Goal: Check status: Check status

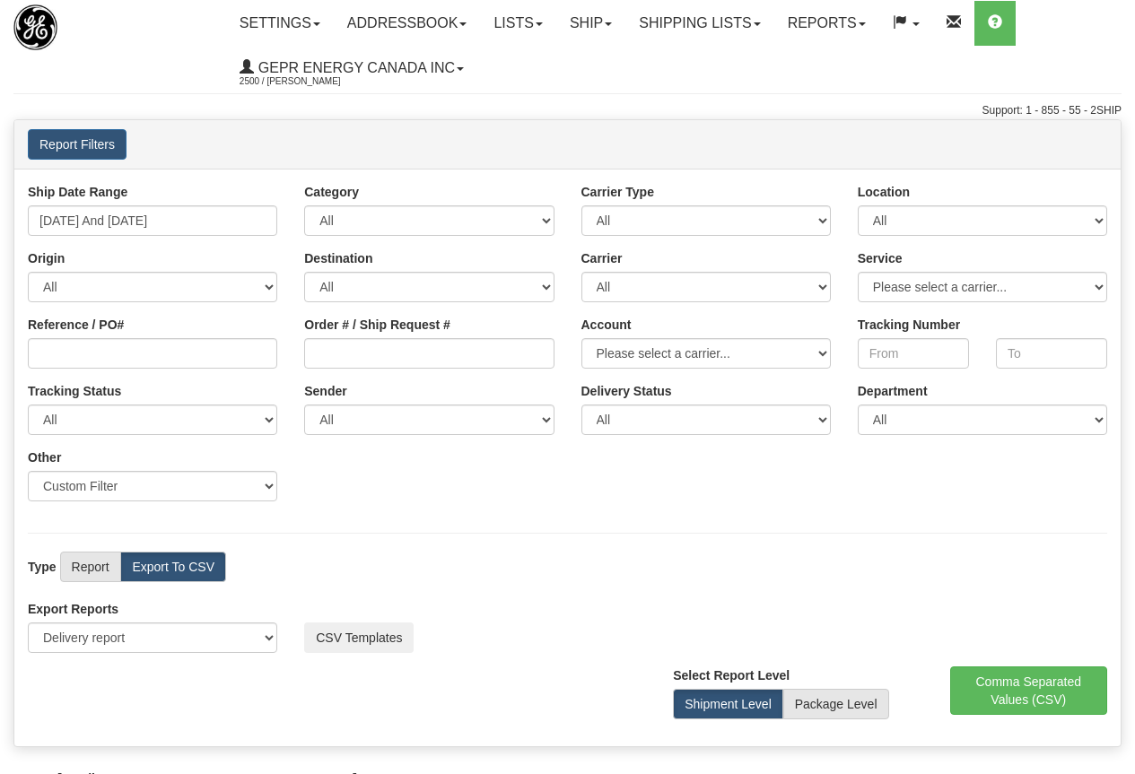
select select "211"
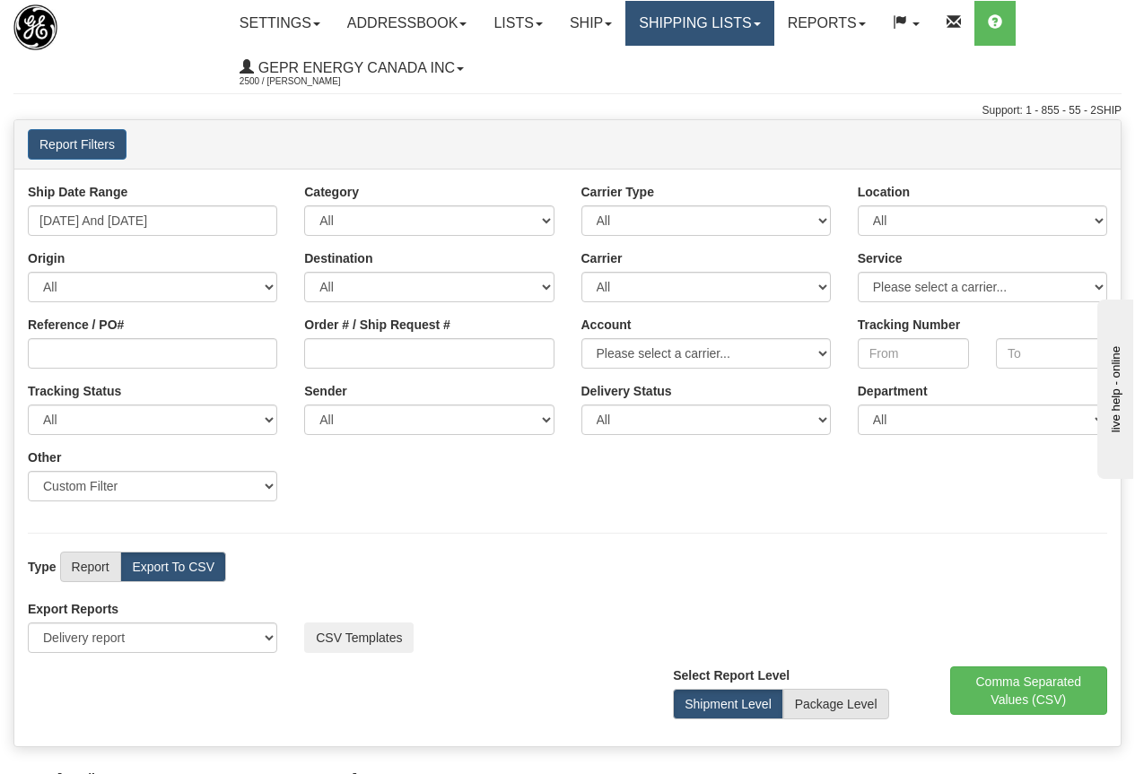
click at [718, 15] on link "Shipping lists" at bounding box center [699, 23] width 148 height 45
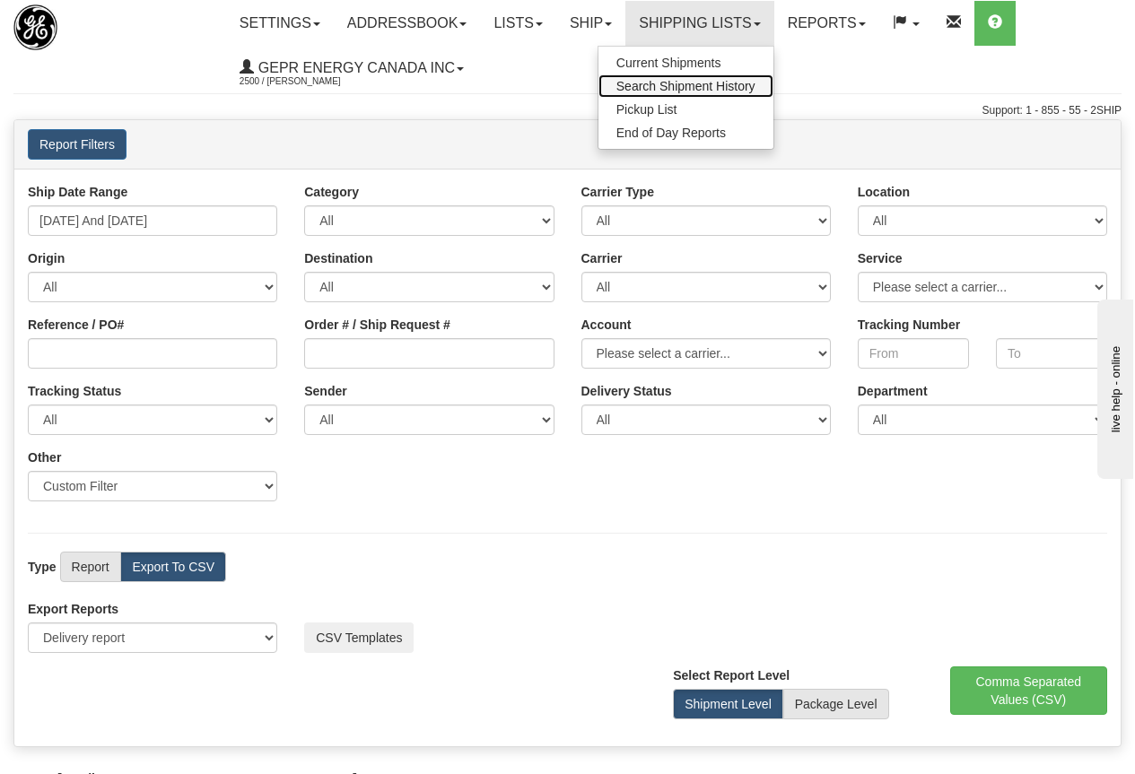
click at [739, 82] on span "Search Shipment History" at bounding box center [685, 86] width 139 height 14
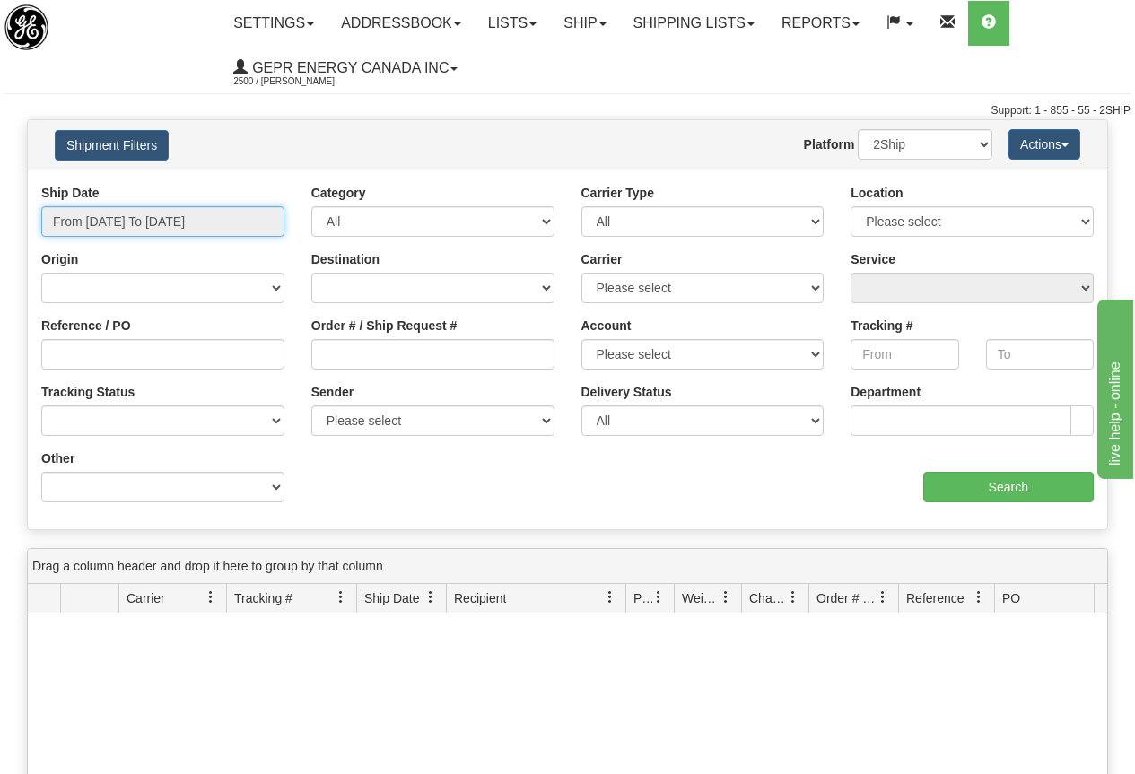
click at [189, 220] on input "From 09/14/2025 To 09/15/2025" at bounding box center [162, 221] width 243 height 30
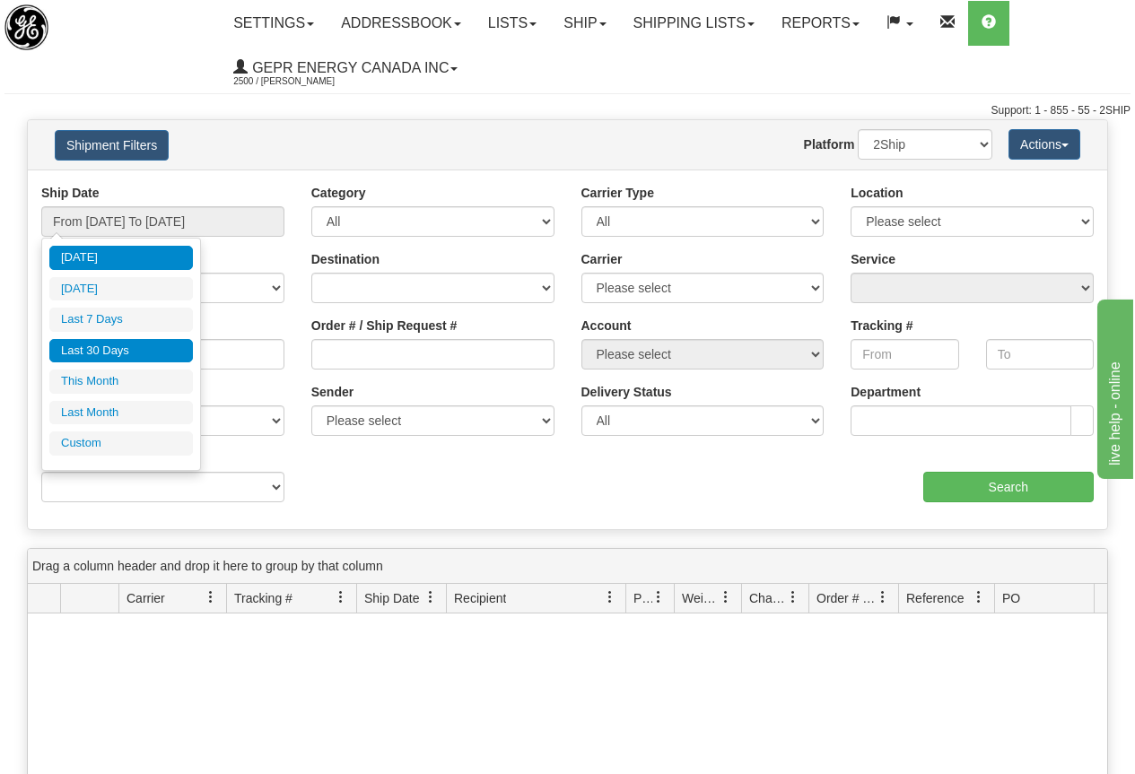
click at [119, 348] on li "Last 30 Days" at bounding box center [121, 351] width 144 height 24
type input "From 08/17/2025 To 09/15/2025"
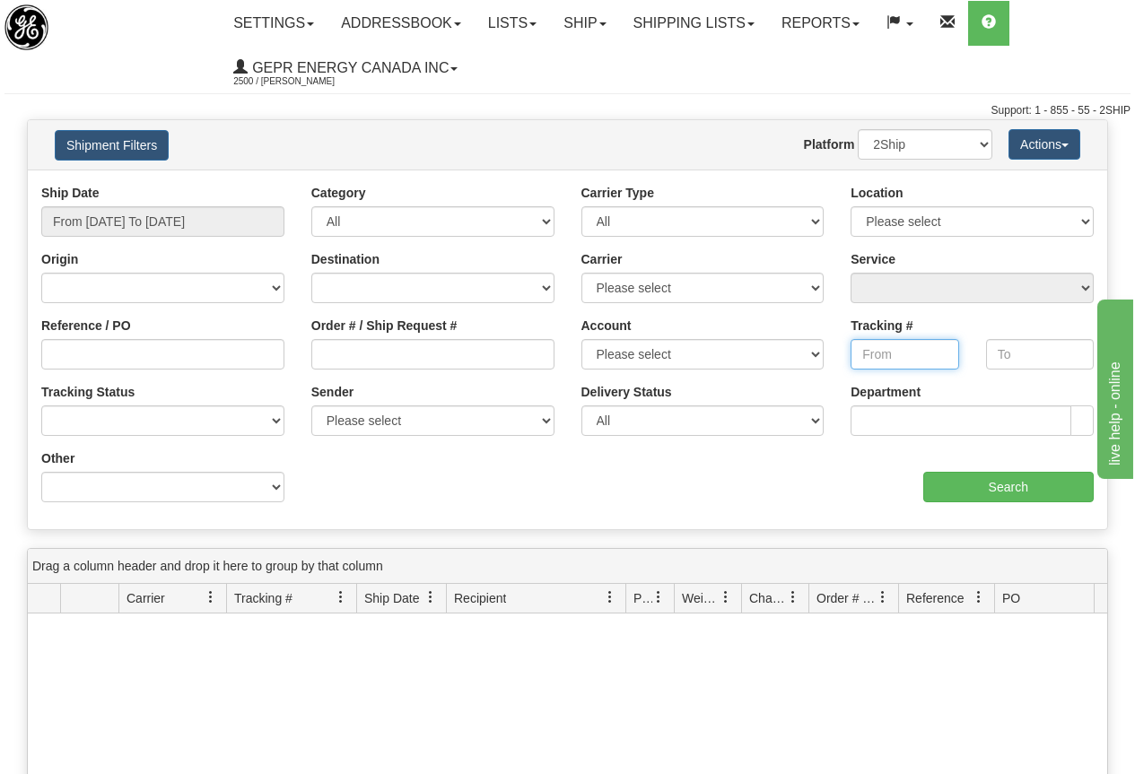
click at [885, 352] on input "Tracking #" at bounding box center [904, 354] width 108 height 30
paste input "392889859000"
type input "392889859000"
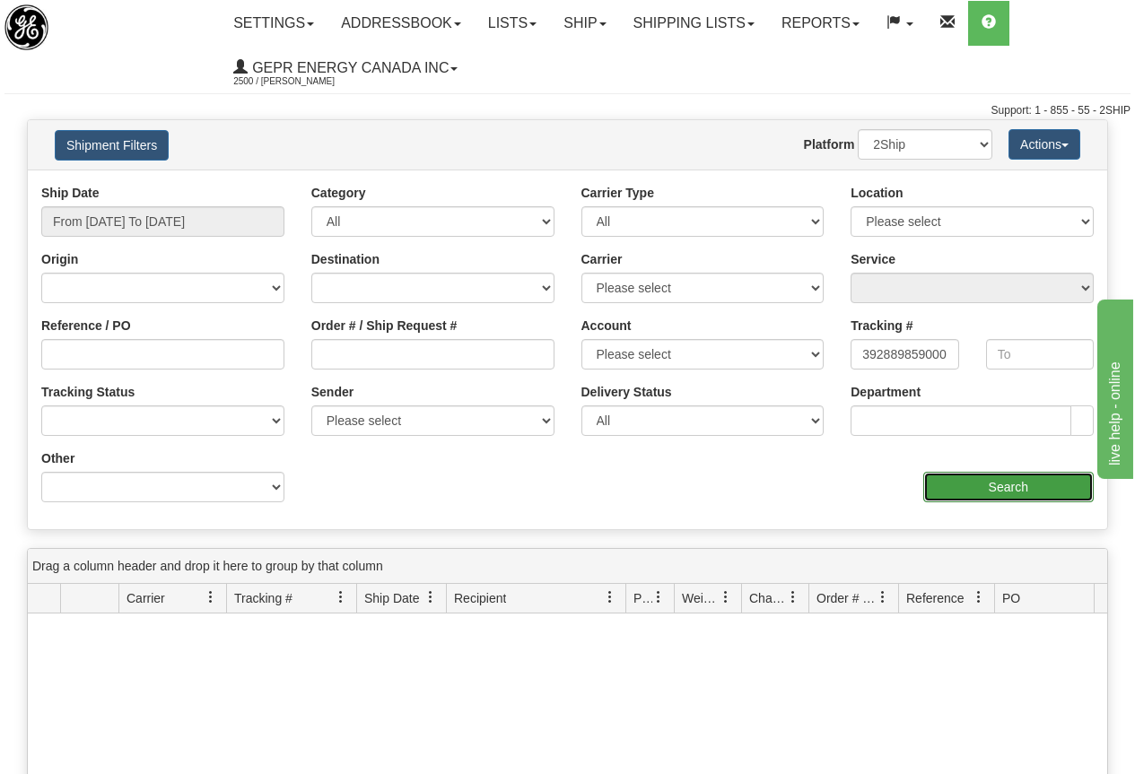
click at [1006, 482] on input "Search" at bounding box center [1008, 487] width 171 height 30
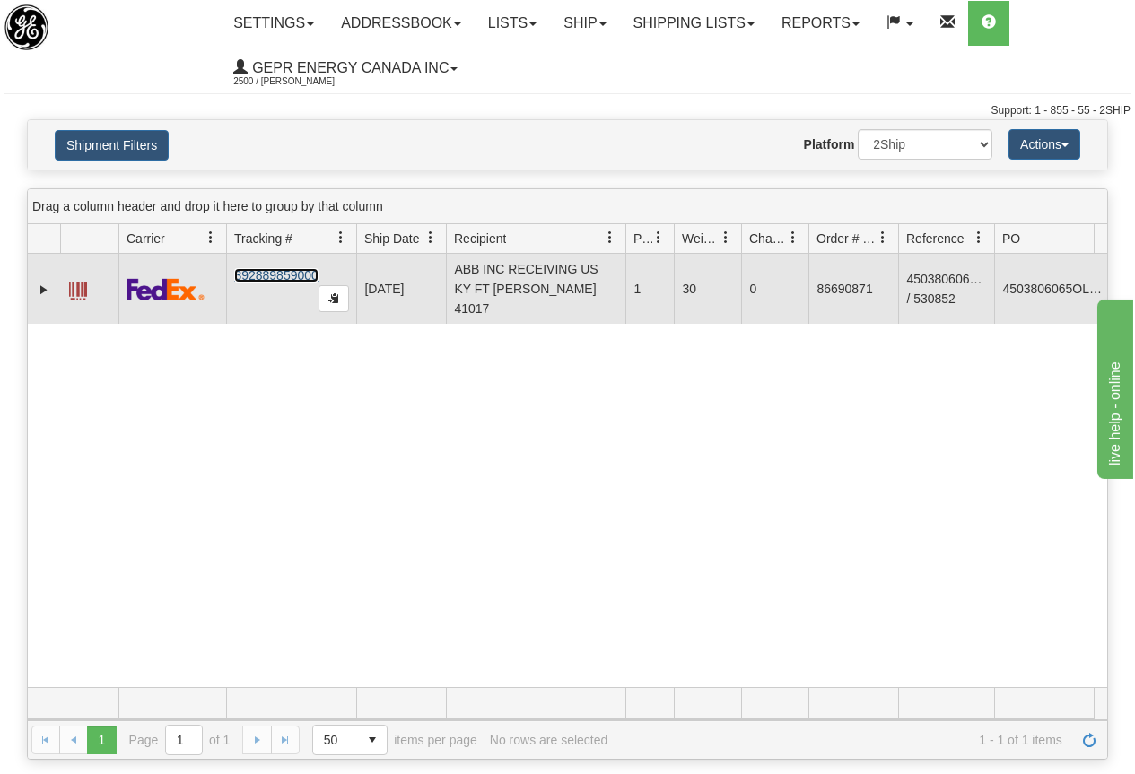
click at [266, 268] on link "392889859000" at bounding box center [275, 275] width 83 height 14
click at [40, 283] on link "Expand" at bounding box center [44, 290] width 18 height 18
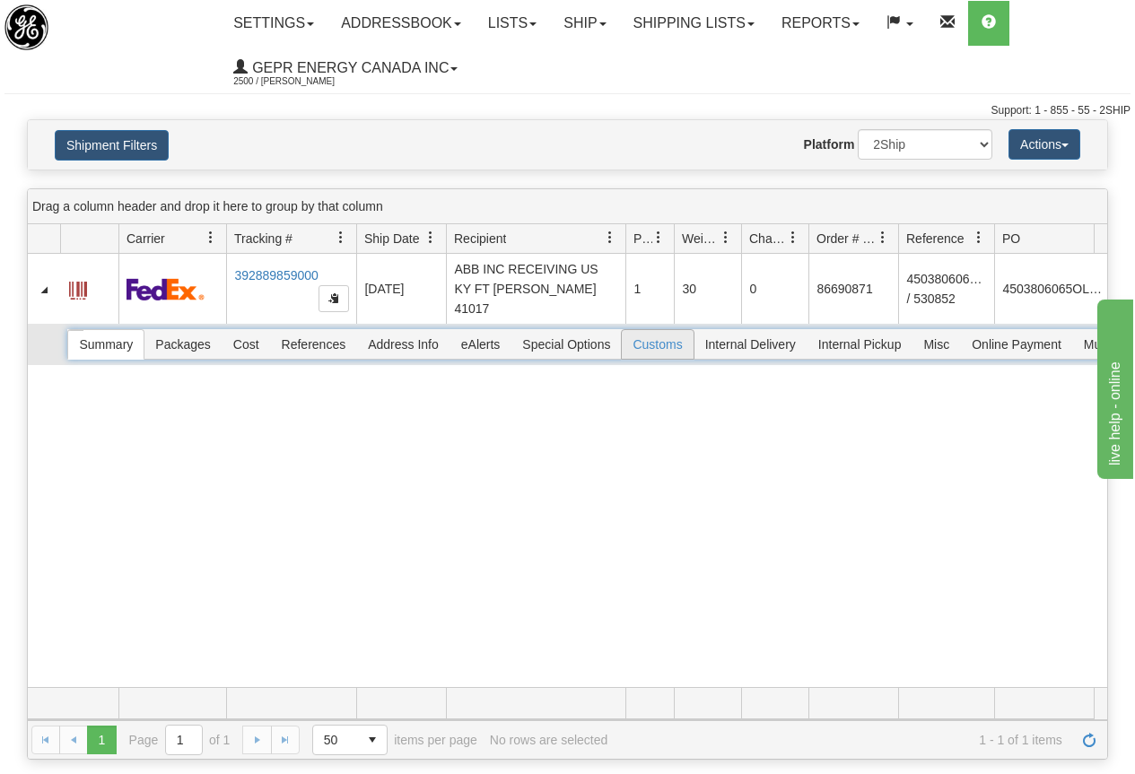
click at [655, 330] on span "Customs" at bounding box center [657, 344] width 71 height 29
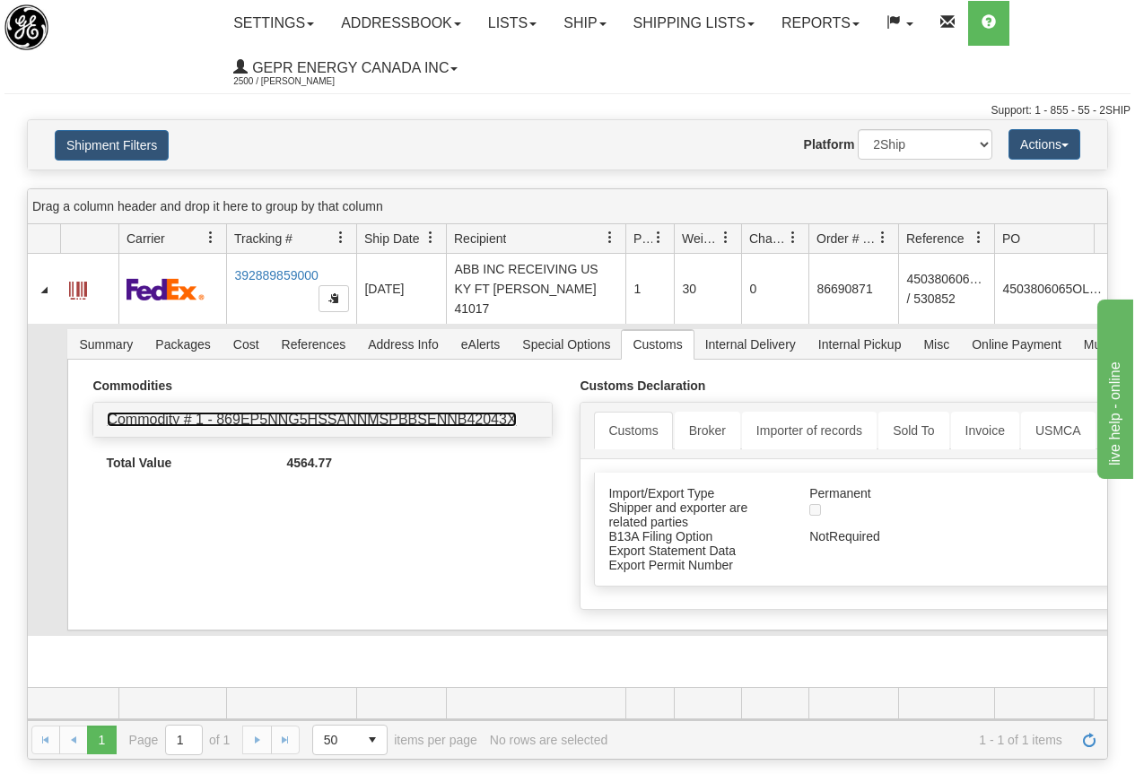
click at [357, 412] on link "Commodity # 1 - 869EP5NNG5HSSANNMSPBBSENNB42043X" at bounding box center [311, 419] width 409 height 15
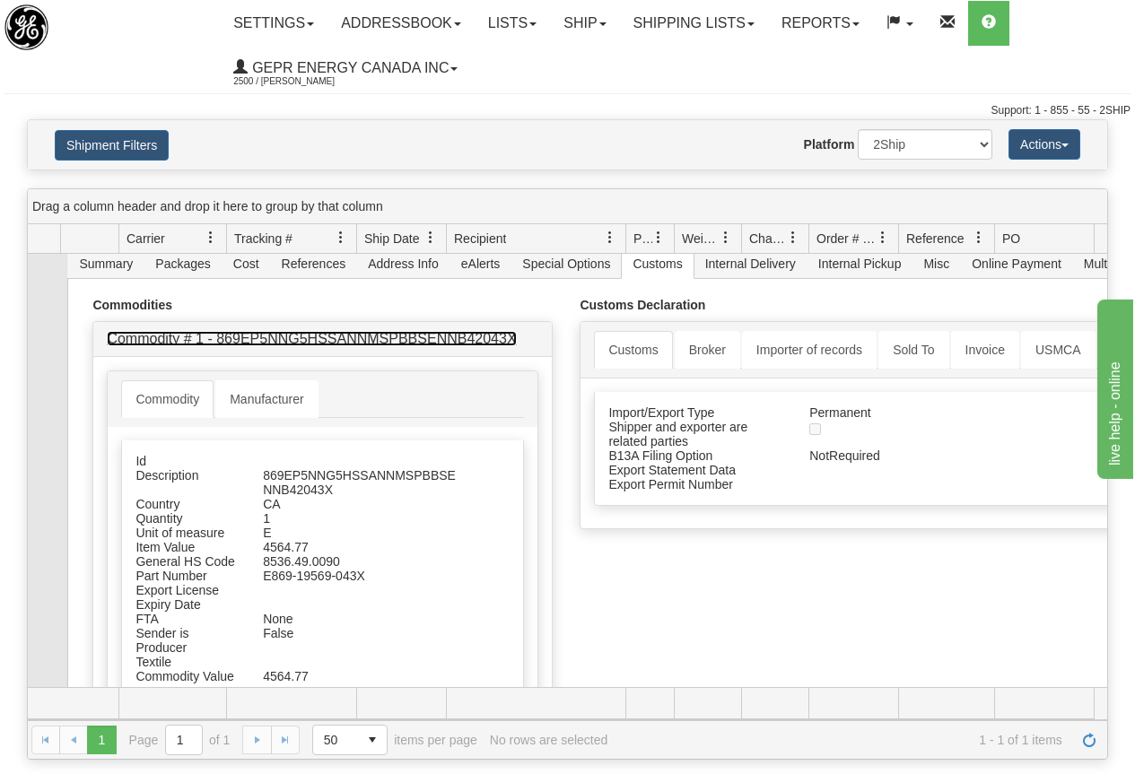
scroll to position [187, 0]
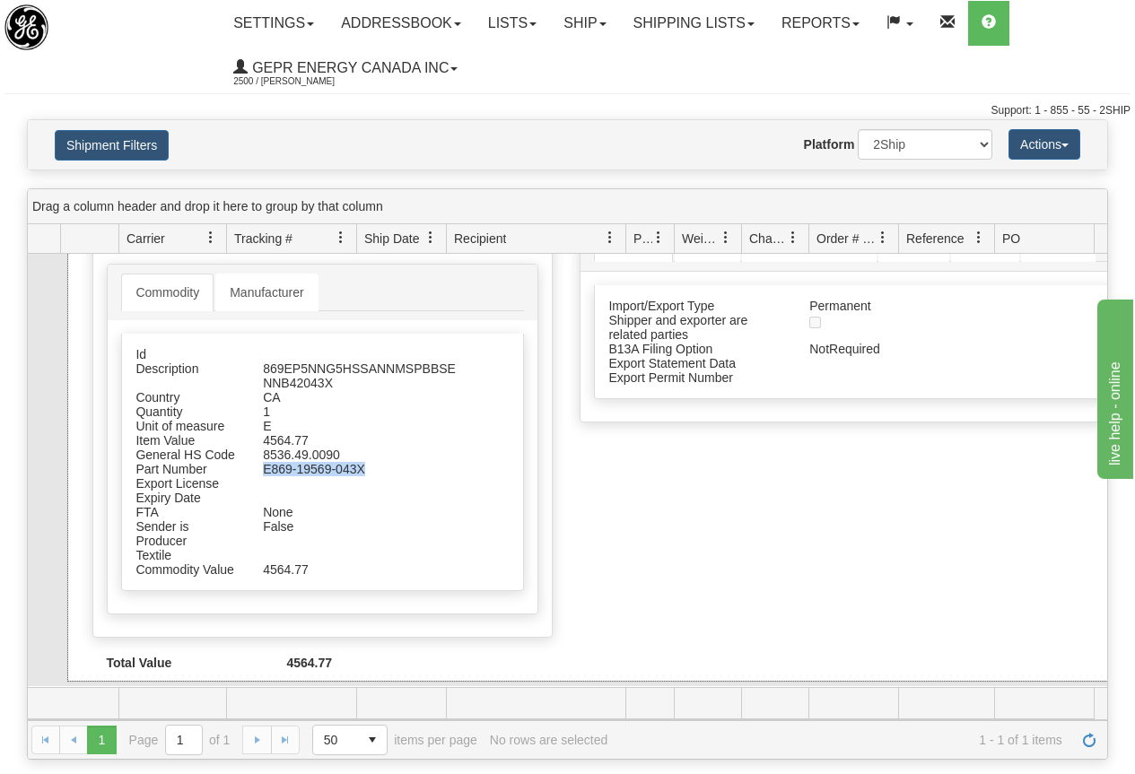
drag, startPoint x: 265, startPoint y: 454, endPoint x: 363, endPoint y: 457, distance: 98.7
click at [363, 462] on div "E869-19569-043X" at bounding box center [363, 469] width 228 height 14
copy div "E869-19569-043X"
